Goal: Communication & Community: Answer question/provide support

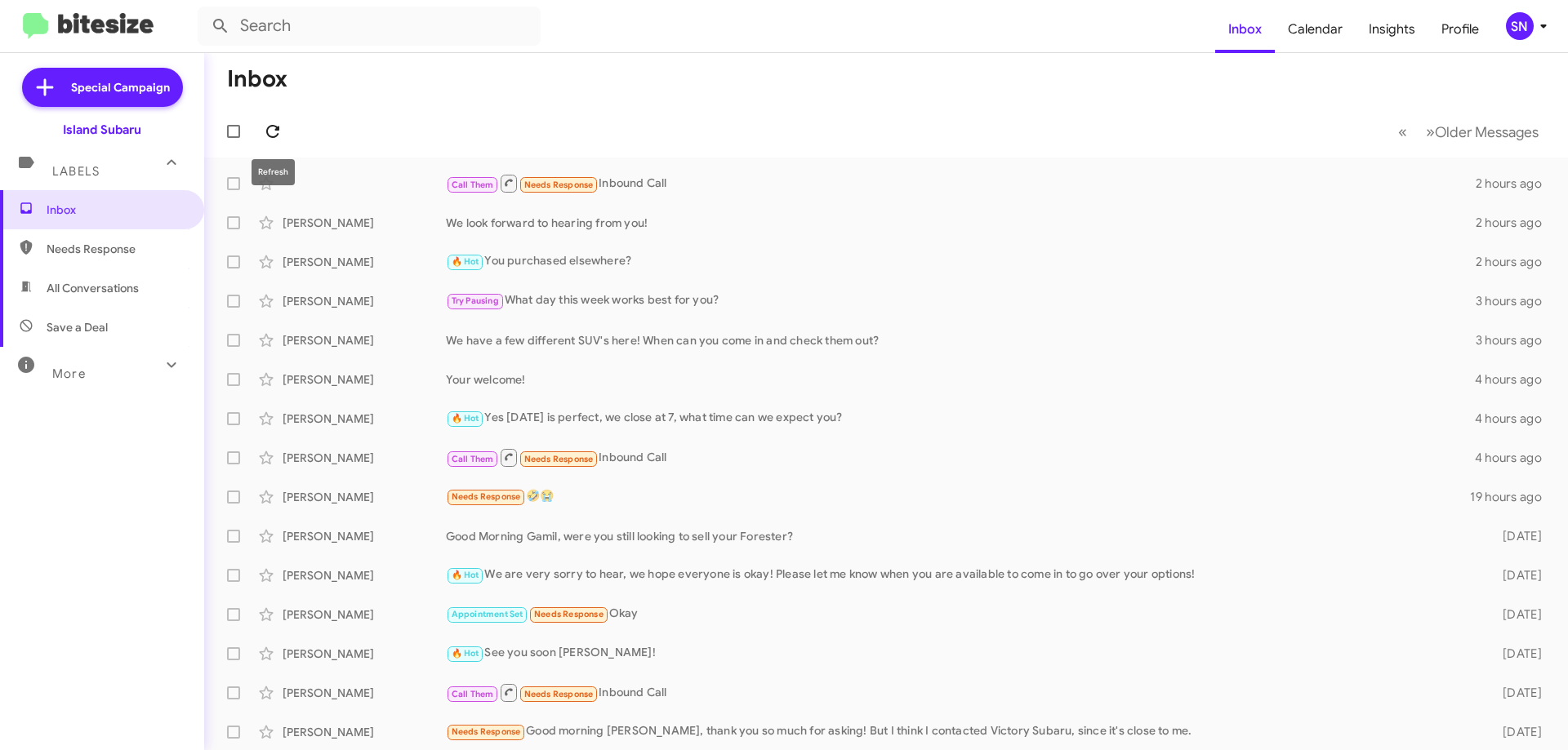
click at [273, 127] on icon at bounding box center [273, 132] width 20 height 20
click at [759, 180] on div "🔥 Hot Needs Response Important Yes" at bounding box center [968, 183] width 1044 height 19
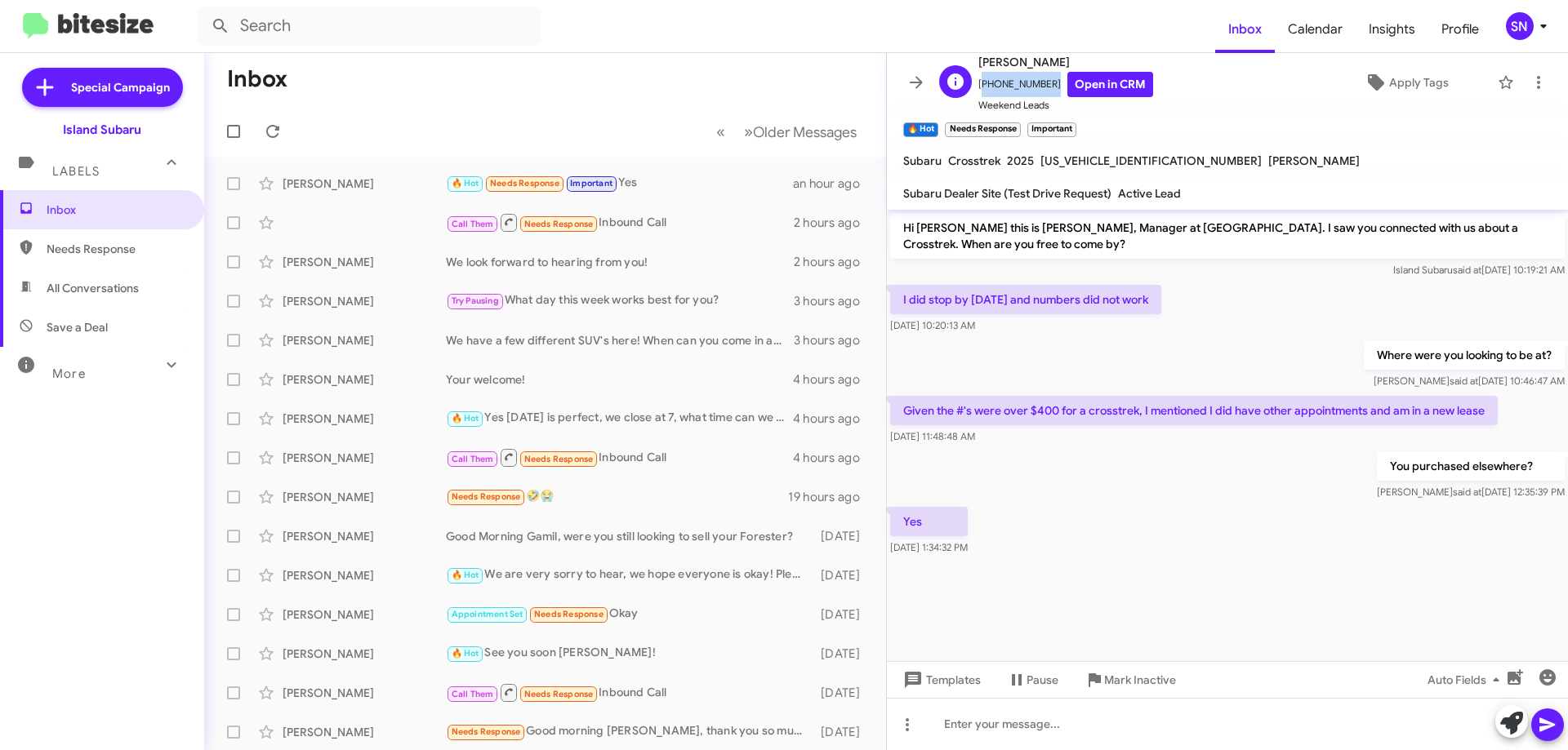
drag, startPoint x: 1010, startPoint y: 82, endPoint x: 995, endPoint y: 78, distance: 15.5
click at [979, 81] on span "[PHONE_NUMBER] Open in CRM" at bounding box center [1066, 85] width 175 height 25
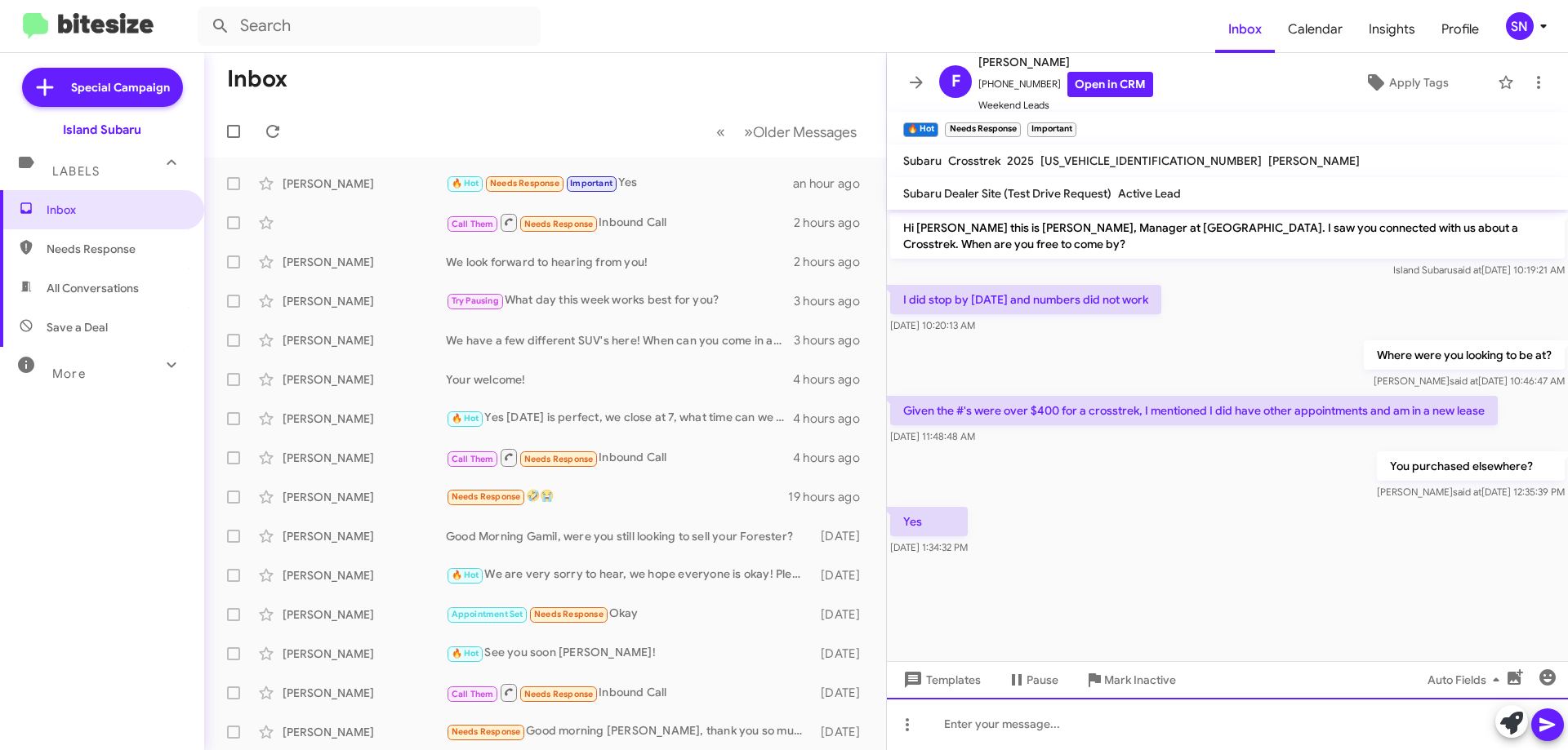
click at [1028, 733] on div at bounding box center [1227, 724] width 681 height 52
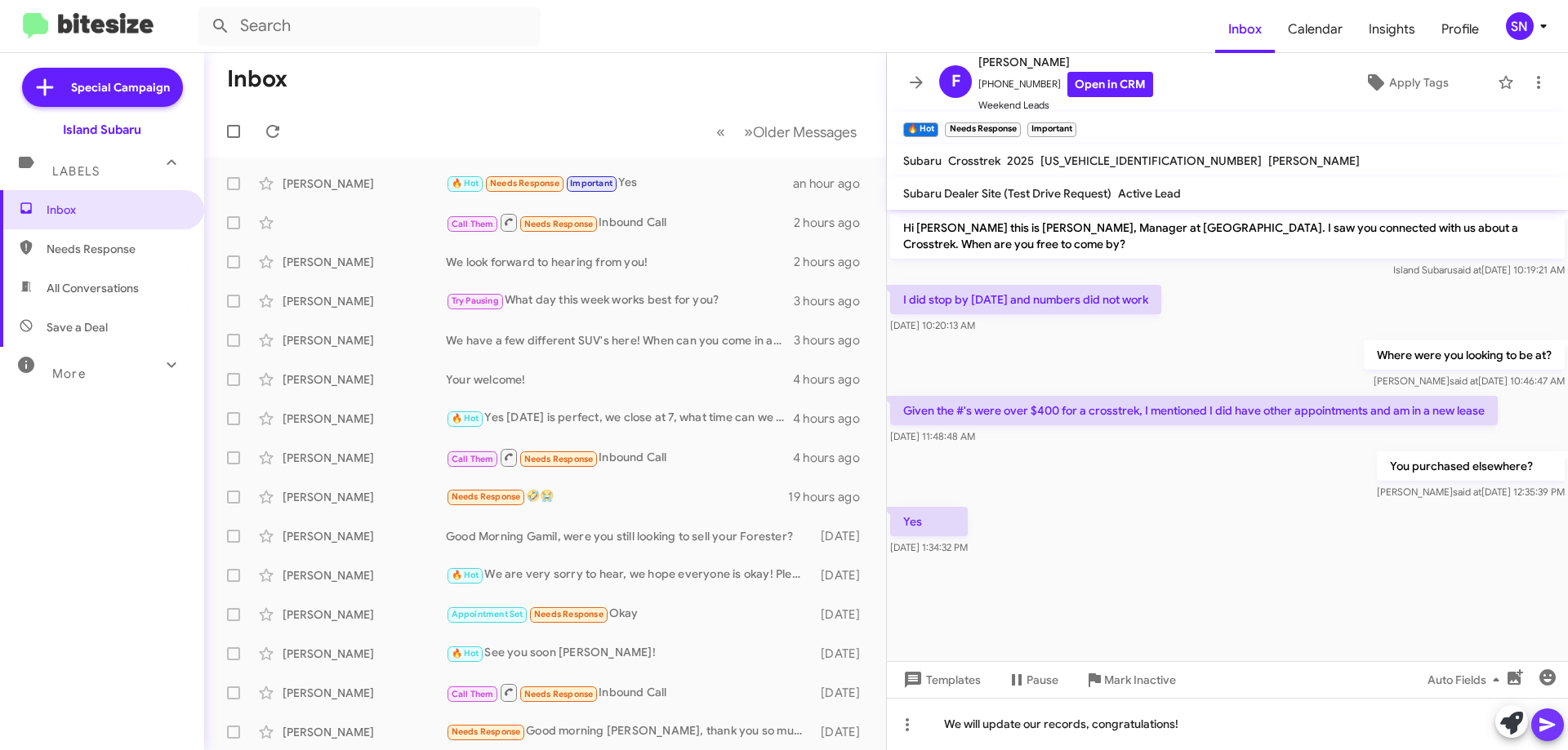
click at [1554, 723] on icon at bounding box center [1548, 726] width 20 height 20
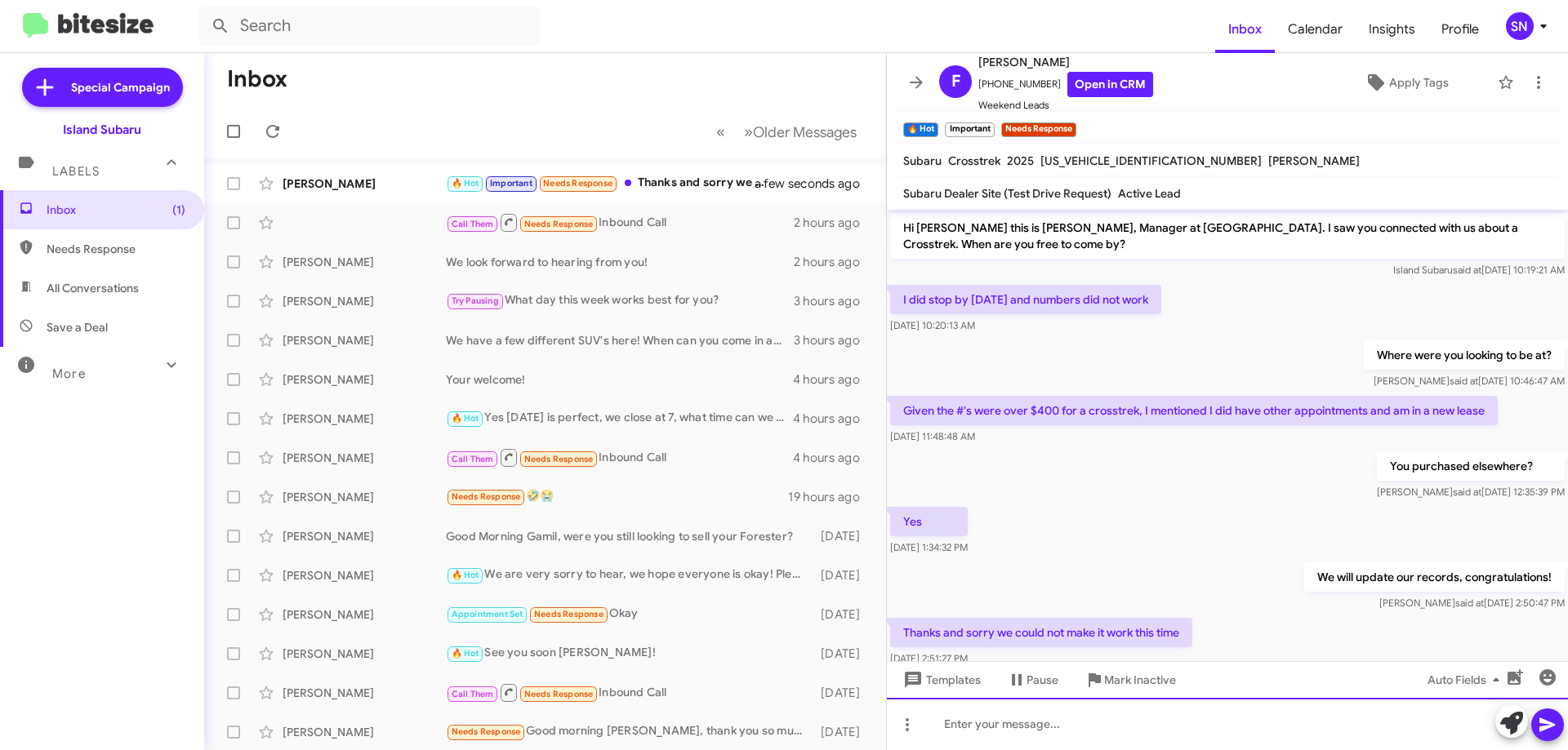
scroll to position [41, 0]
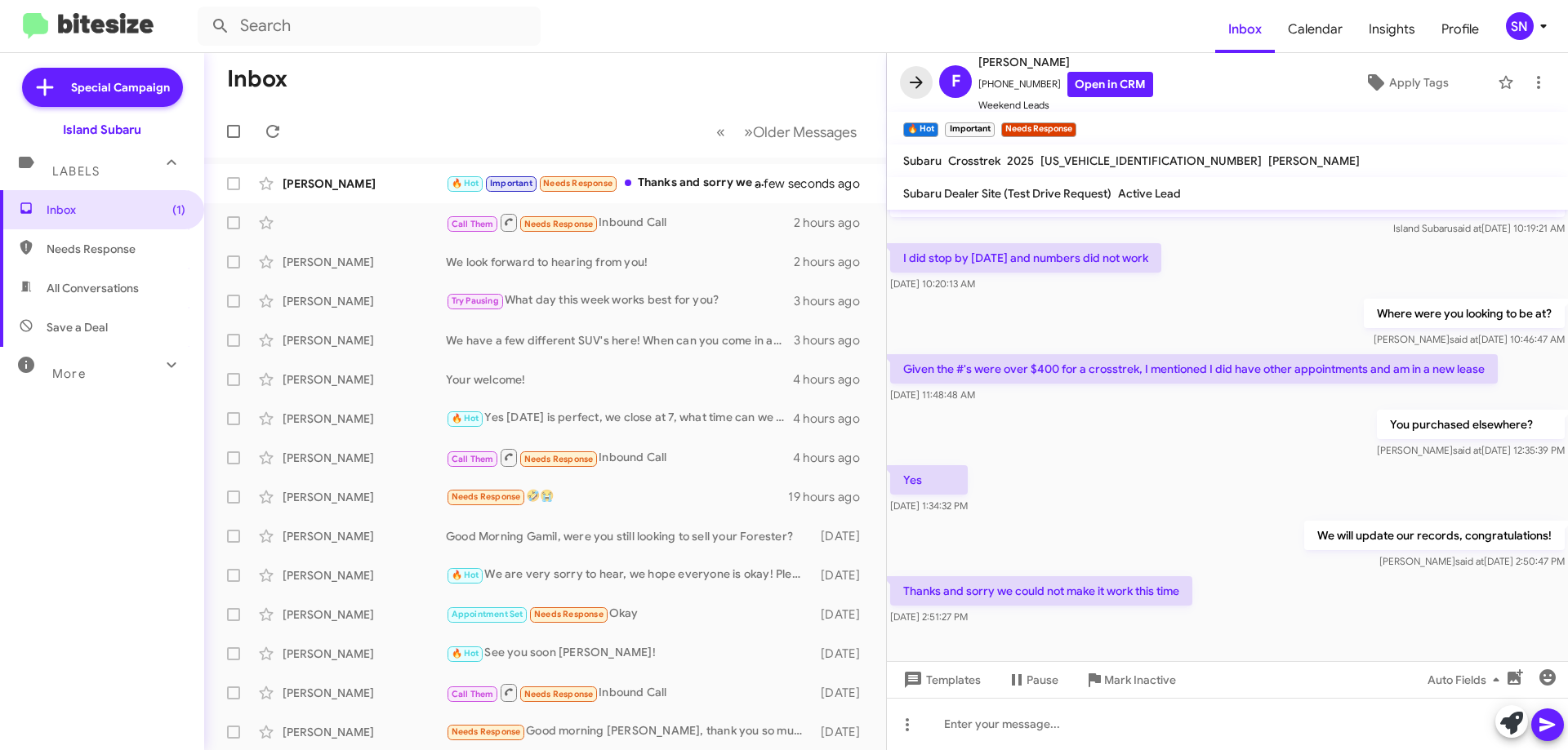
click at [924, 78] on icon at bounding box center [916, 83] width 20 height 20
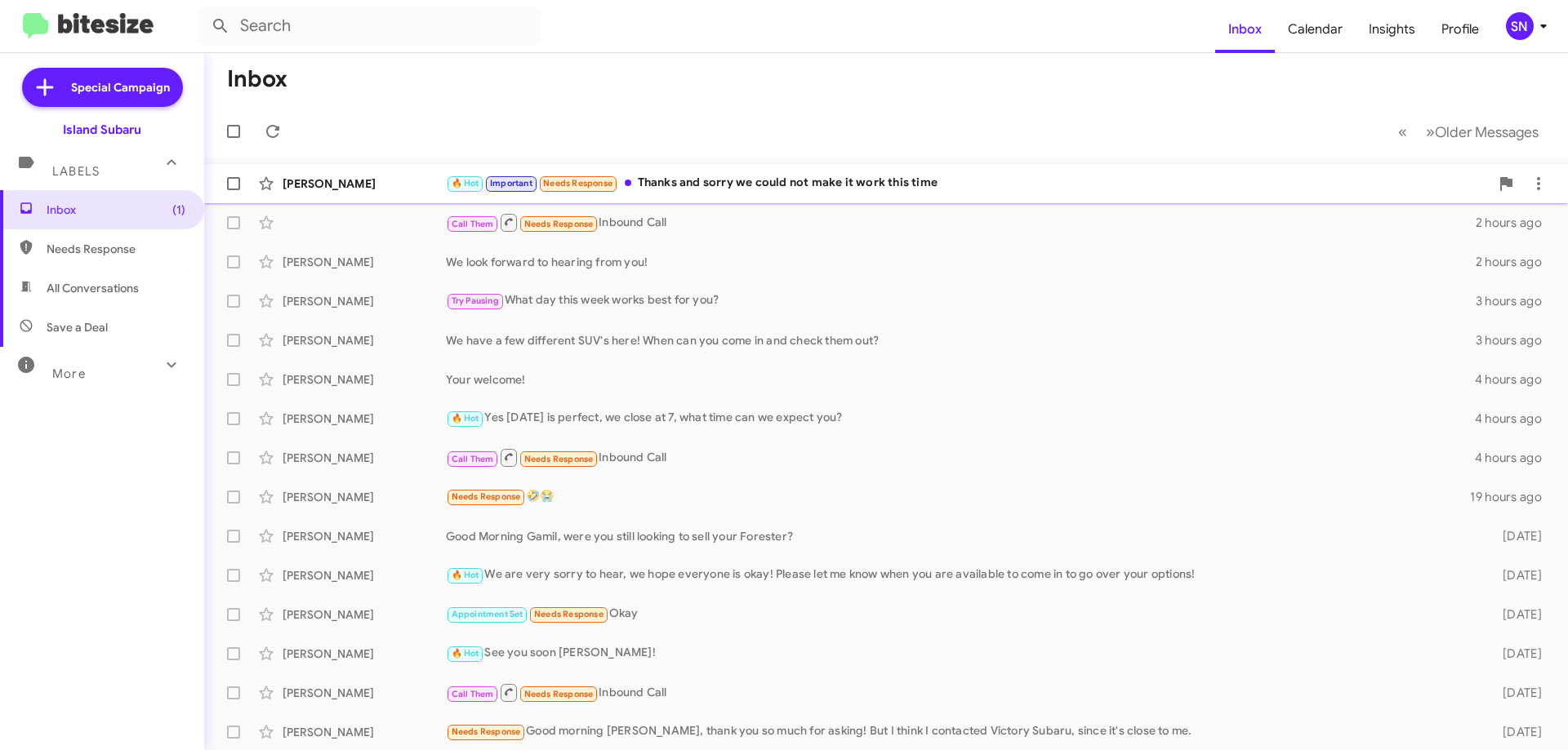
click at [794, 178] on div "🔥 Hot Important Needs Response Thanks and sorry we could not make it work this …" at bounding box center [968, 183] width 1044 height 19
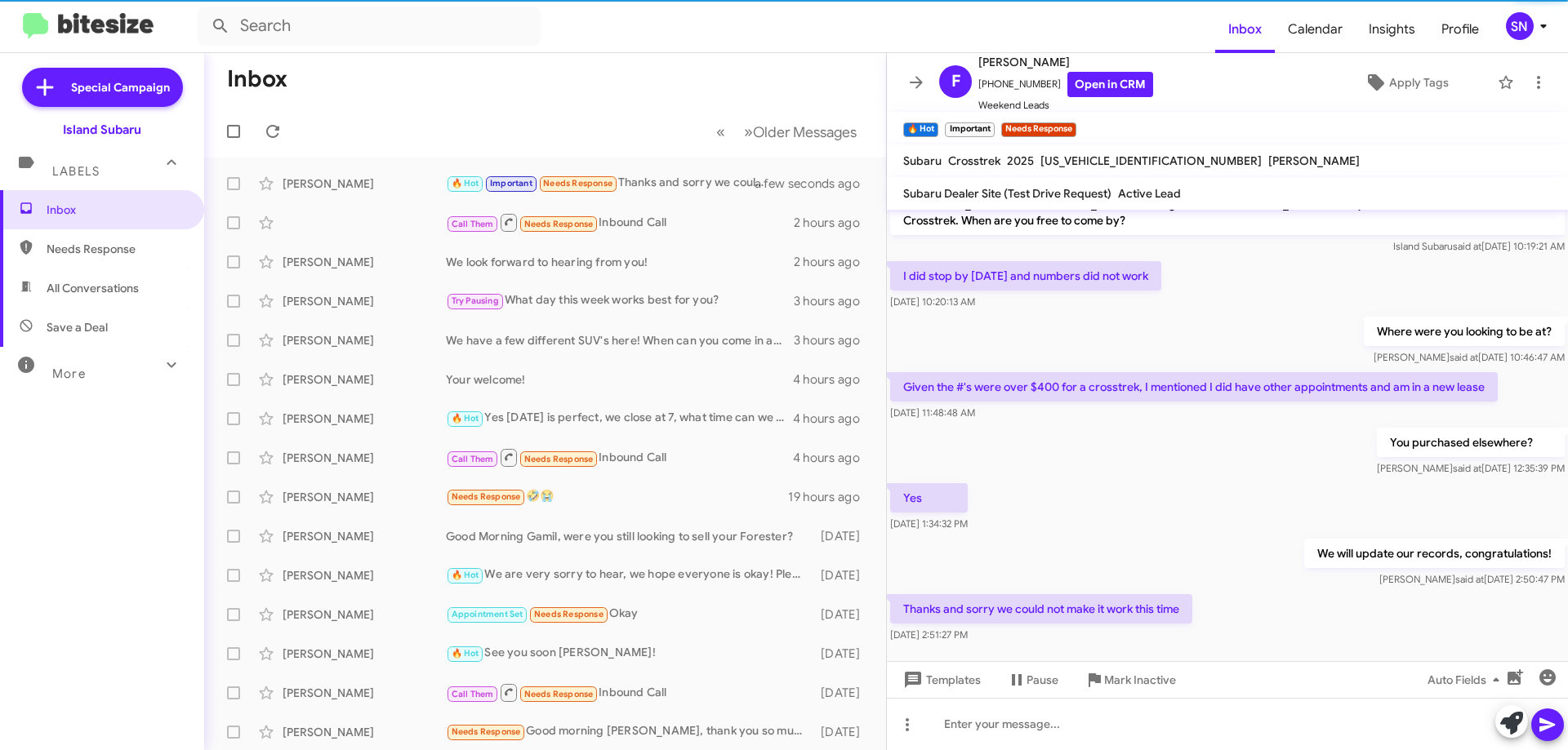
scroll to position [41, 0]
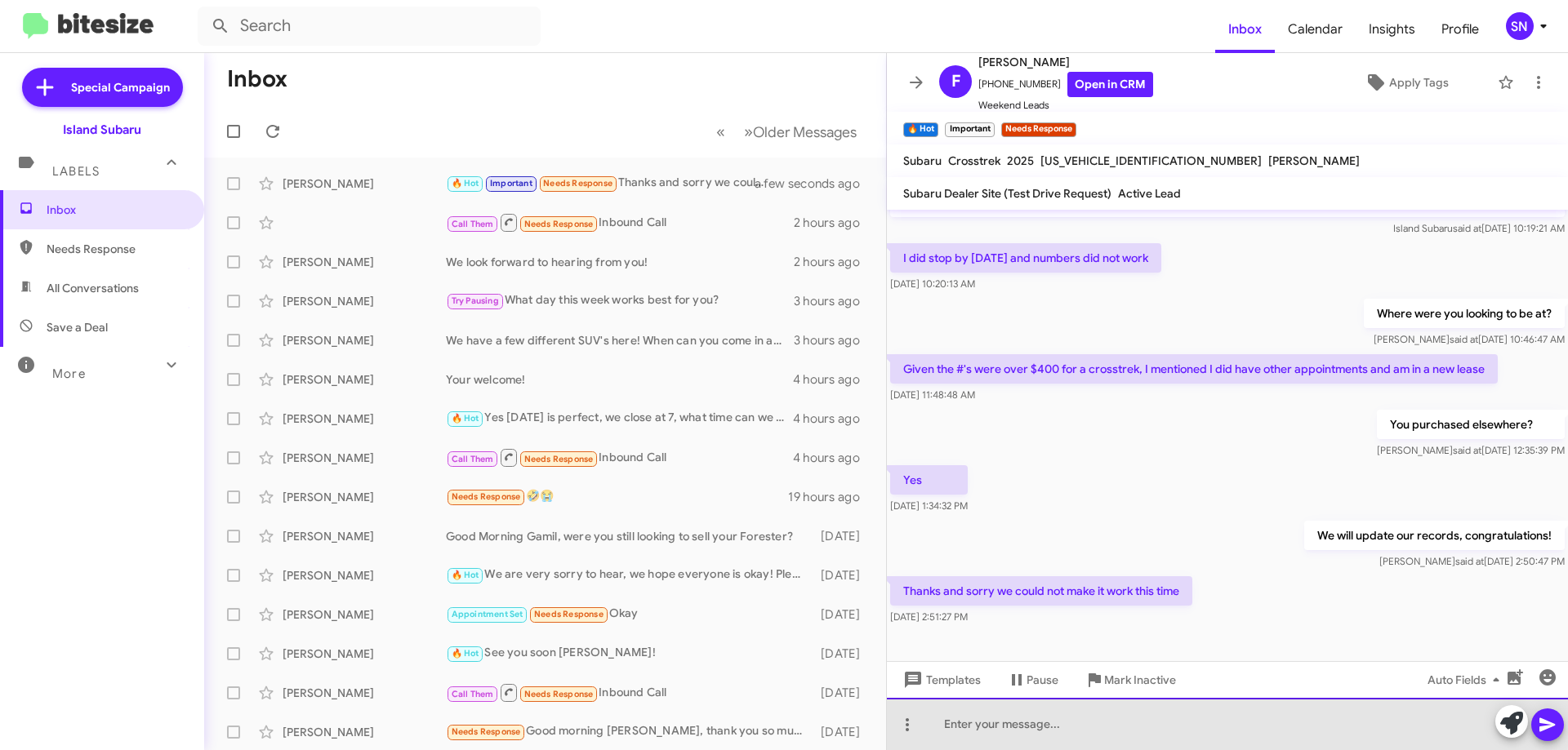
click at [961, 718] on div at bounding box center [1227, 724] width 681 height 52
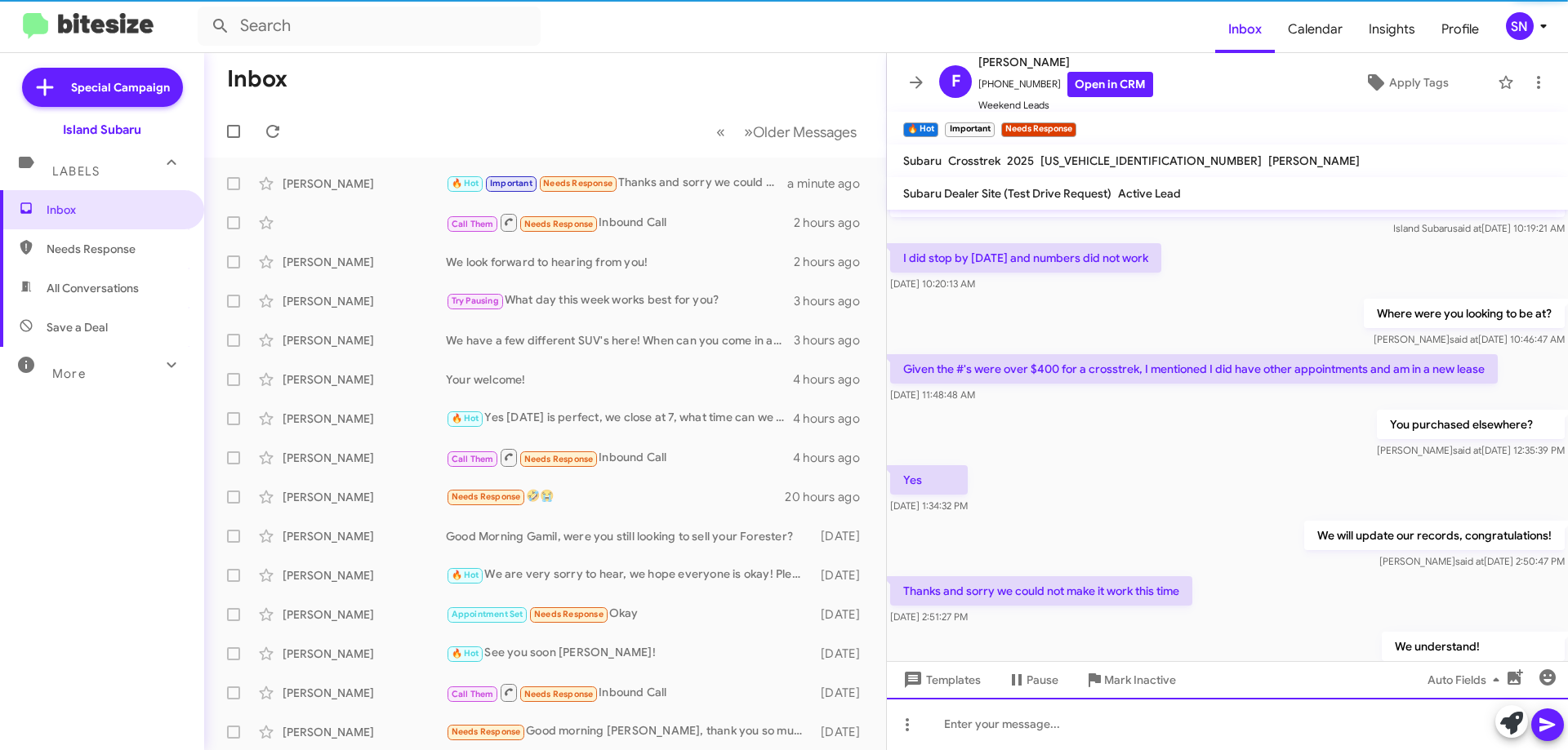
scroll to position [101, 0]
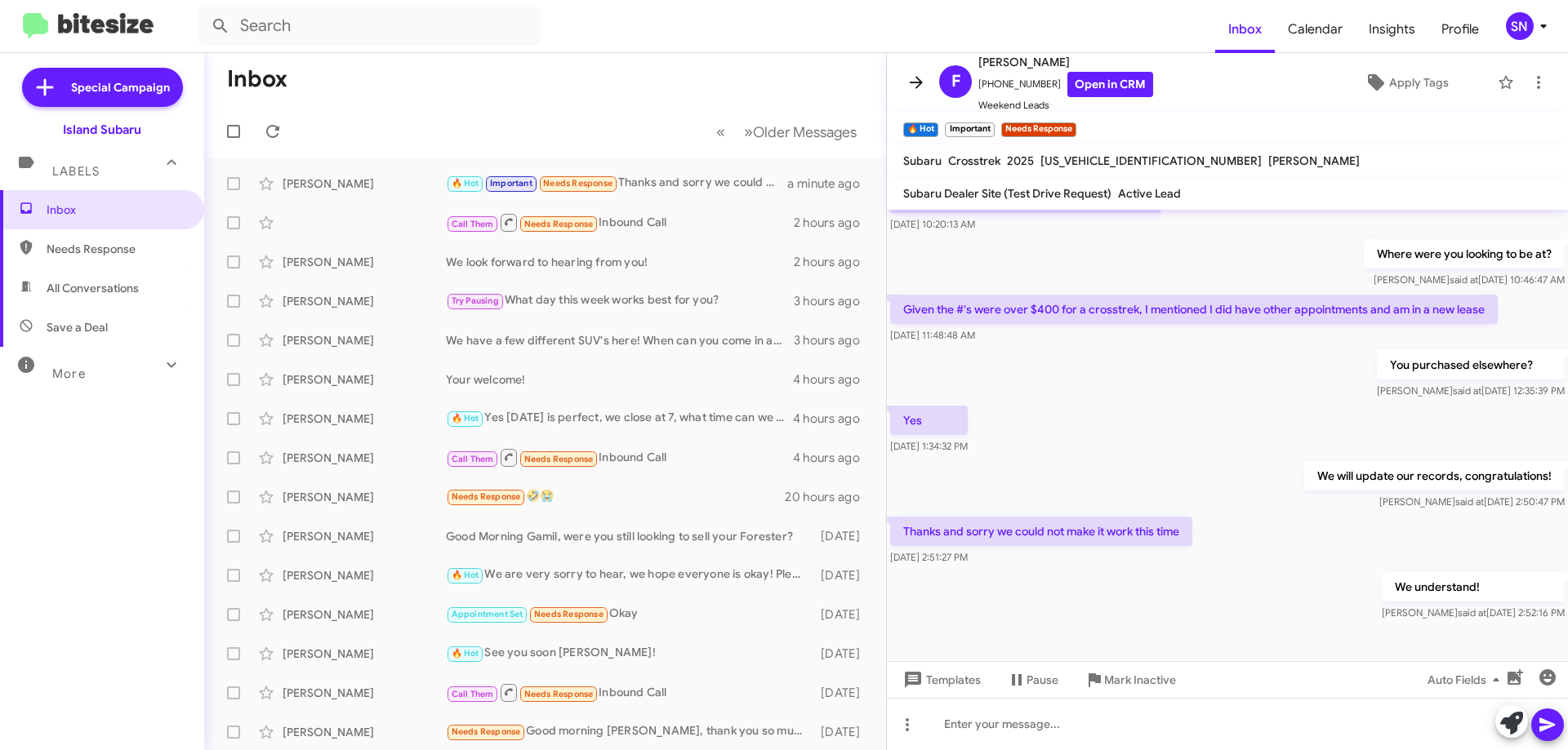
click at [903, 74] on span at bounding box center [916, 83] width 32 height 20
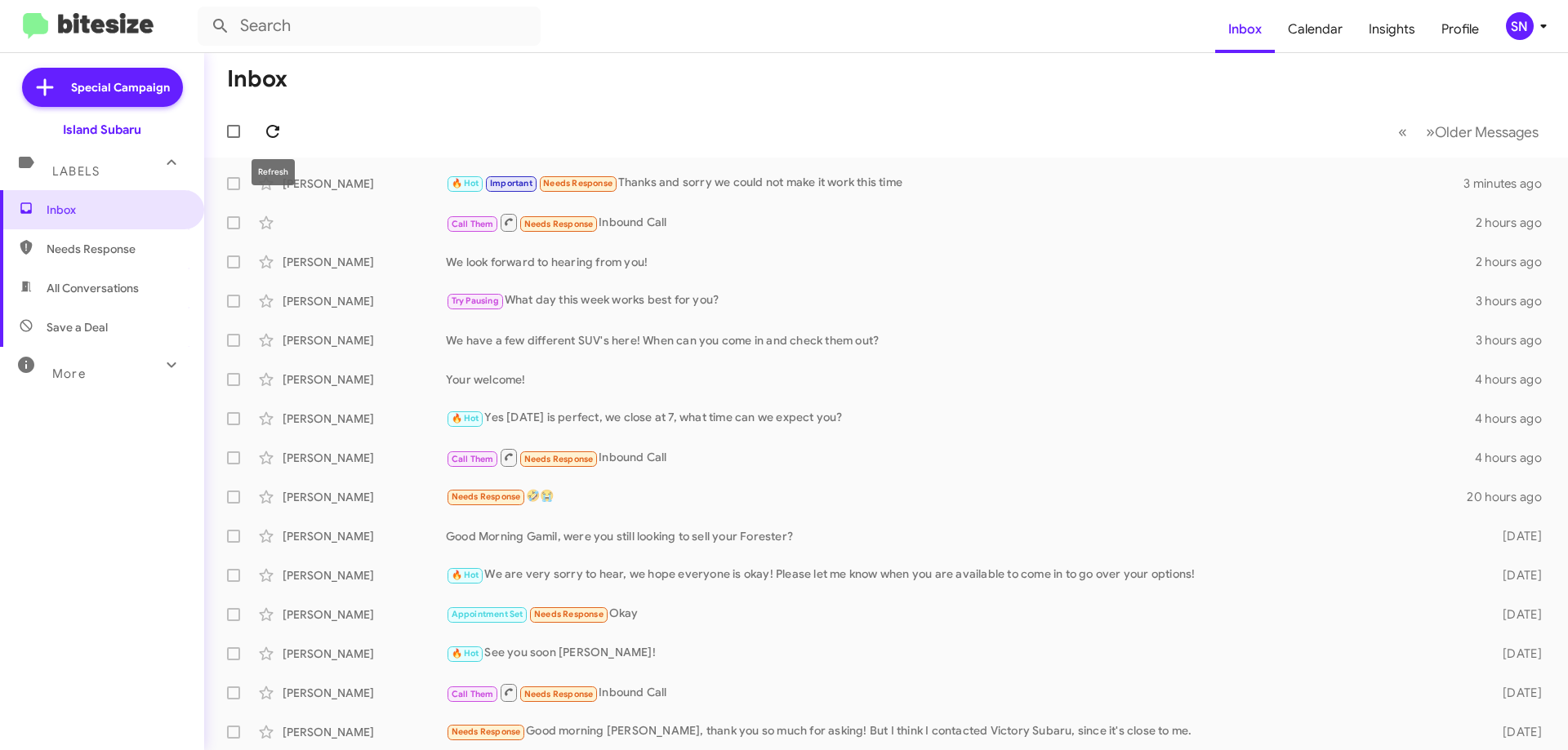
click at [278, 133] on icon at bounding box center [273, 132] width 20 height 20
click at [268, 131] on icon at bounding box center [272, 132] width 13 height 13
